Goal: Transaction & Acquisition: Purchase product/service

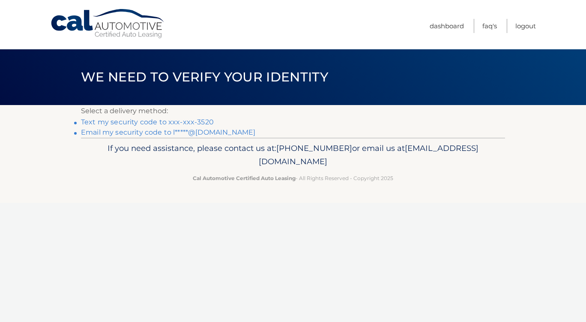
click at [154, 132] on link "Email my security code to l*****@gmail.com" at bounding box center [168, 132] width 174 height 8
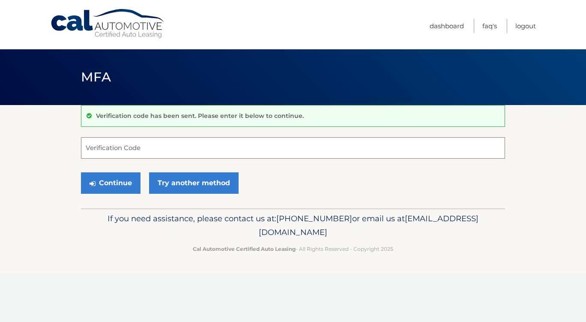
click at [131, 148] on input "Verification Code" at bounding box center [293, 147] width 424 height 21
paste input "606564"
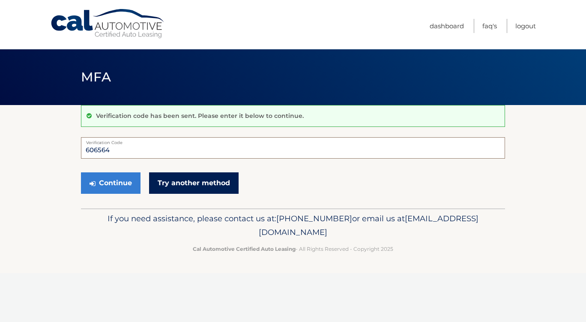
type input "606564"
click at [163, 182] on link "Try another method" at bounding box center [194, 182] width 90 height 21
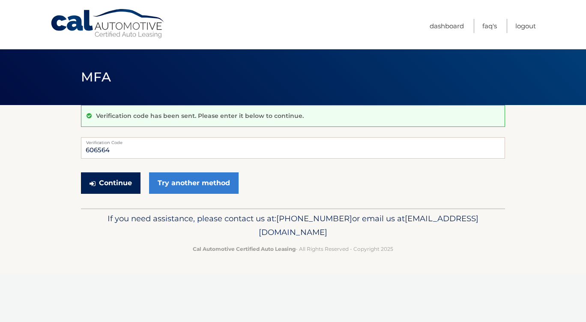
drag, startPoint x: 109, startPoint y: 183, endPoint x: 109, endPoint y: 177, distance: 6.4
click at [109, 179] on button "Continue" at bounding box center [111, 182] width 60 height 21
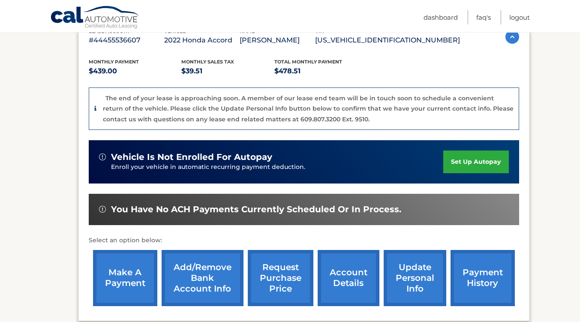
scroll to position [171, 0]
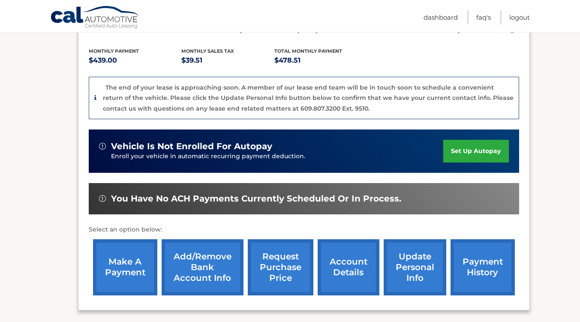
click at [341, 266] on link "account details" at bounding box center [348, 267] width 62 height 56
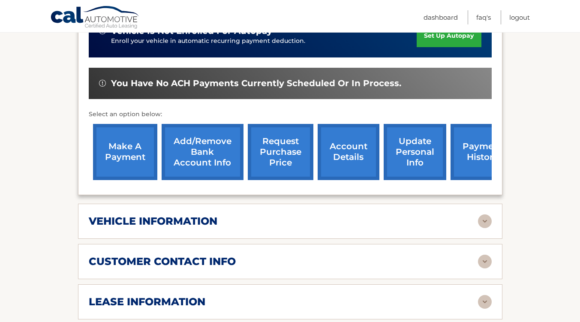
scroll to position [300, 0]
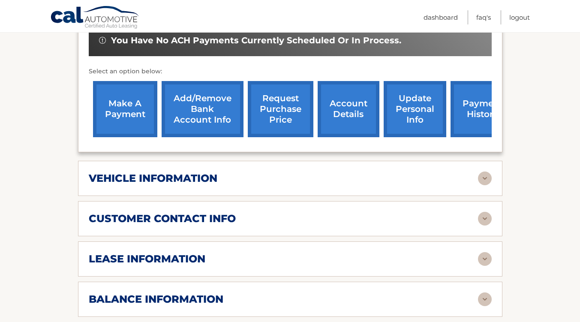
click at [482, 252] on img at bounding box center [485, 259] width 14 height 14
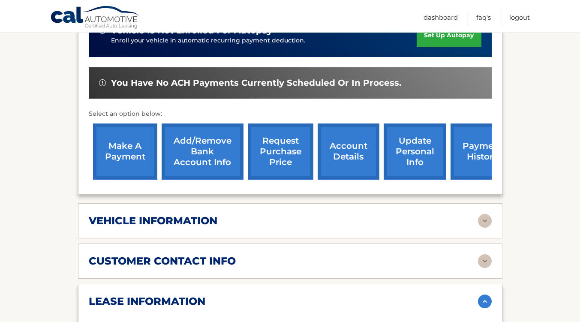
scroll to position [257, 0]
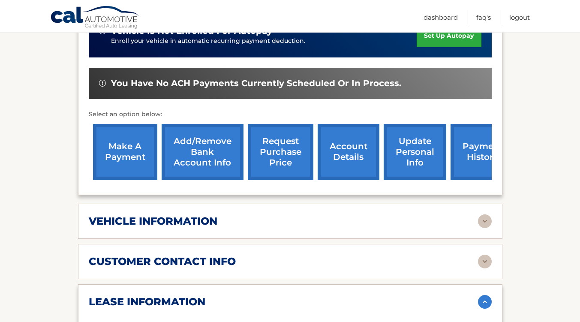
click at [134, 135] on link "make a payment" at bounding box center [125, 152] width 64 height 56
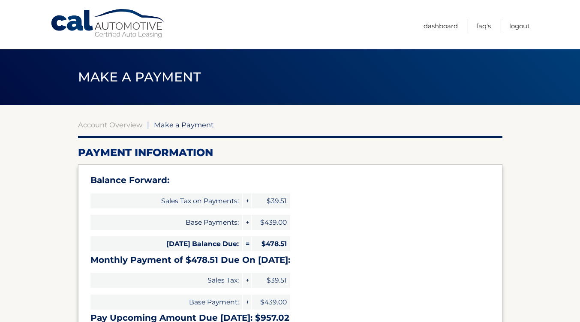
select select "MWYzOTE0NjctYTFlMS00NzQwLThlODYtNzc1MmQzNDI0ZTYy"
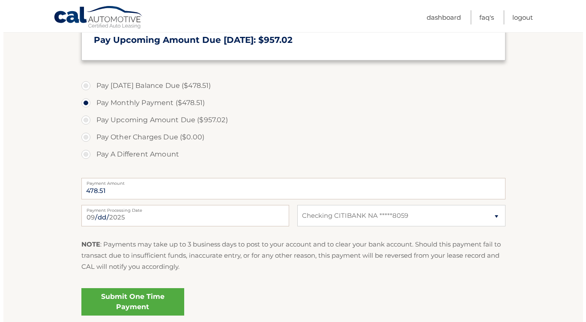
scroll to position [300, 0]
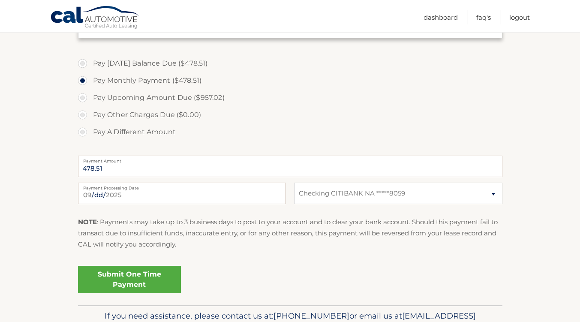
click at [122, 274] on link "Submit One Time Payment" at bounding box center [129, 279] width 103 height 27
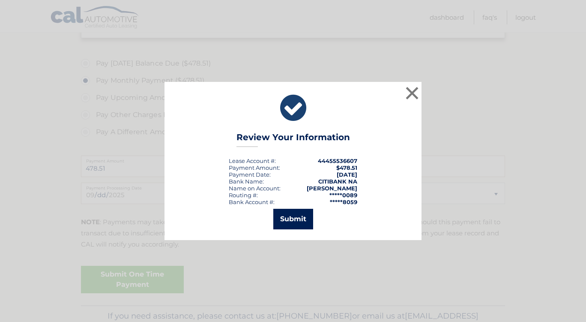
click at [287, 224] on button "Submit" at bounding box center [293, 219] width 40 height 21
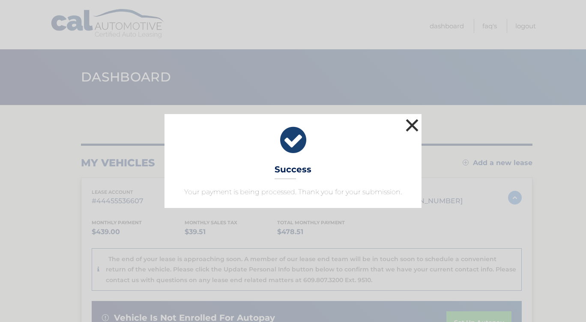
click at [415, 121] on button "×" at bounding box center [412, 125] width 17 height 17
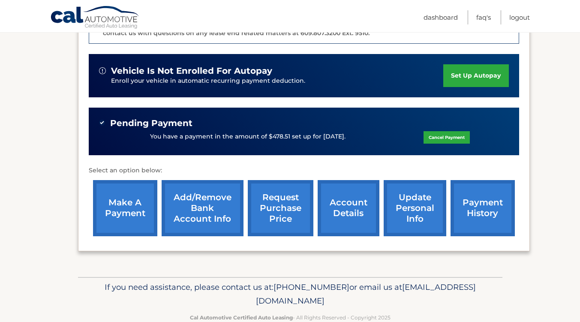
scroll to position [266, 0]
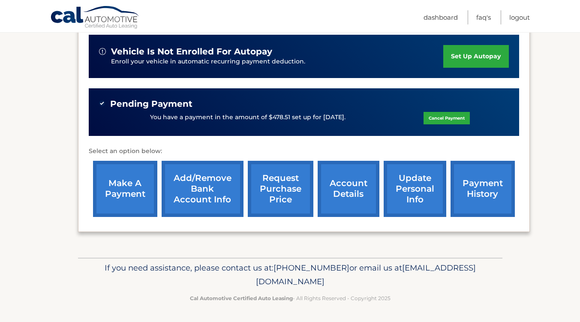
click at [346, 181] on link "account details" at bounding box center [348, 189] width 62 height 56
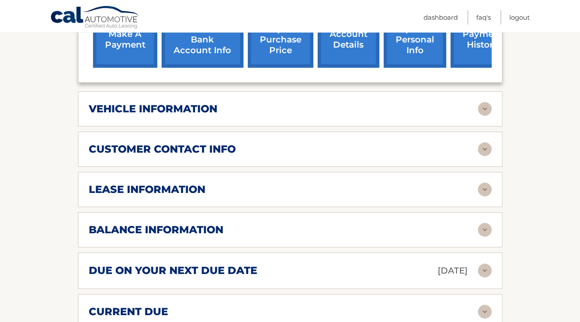
scroll to position [428, 0]
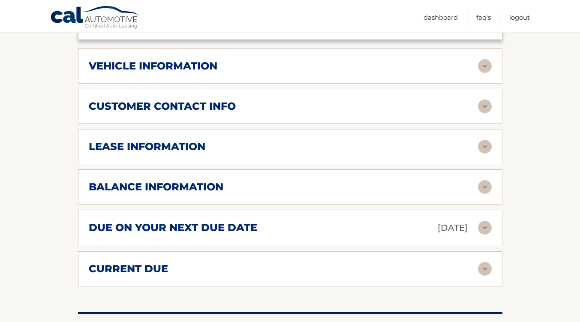
click at [485, 140] on img at bounding box center [485, 147] width 14 height 14
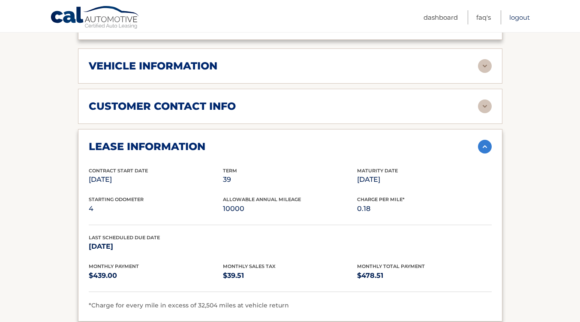
click at [517, 16] on link "Logout" at bounding box center [519, 17] width 21 height 14
